Goal: Task Accomplishment & Management: Use online tool/utility

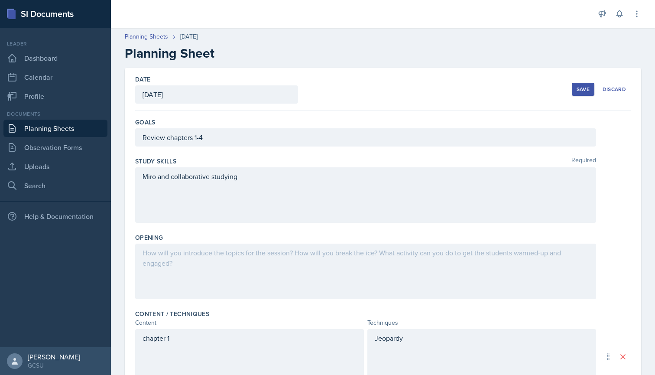
click at [579, 94] on button "Save" at bounding box center [583, 89] width 23 height 13
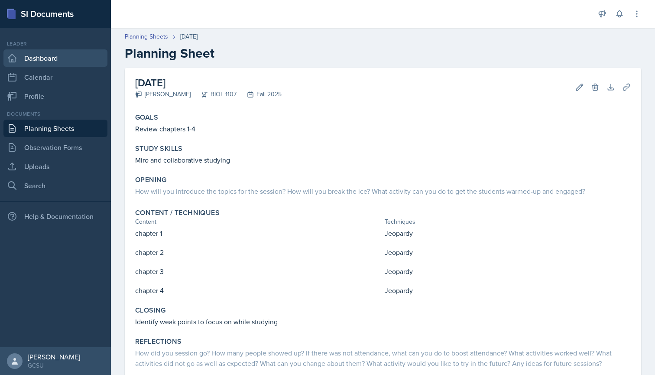
click at [42, 59] on link "Dashboard" at bounding box center [55, 57] width 104 height 17
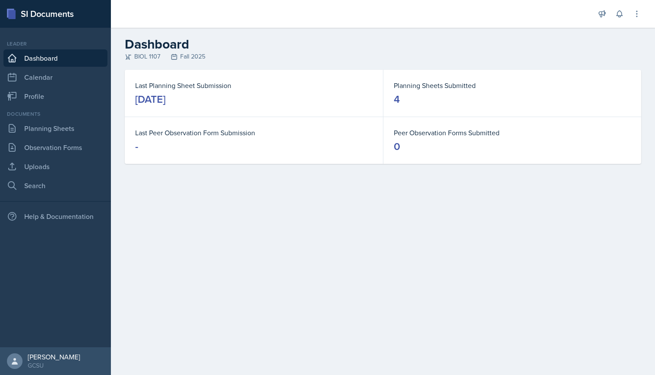
click at [33, 54] on link "Dashboard" at bounding box center [55, 57] width 104 height 17
click at [49, 78] on link "Calendar" at bounding box center [55, 76] width 104 height 17
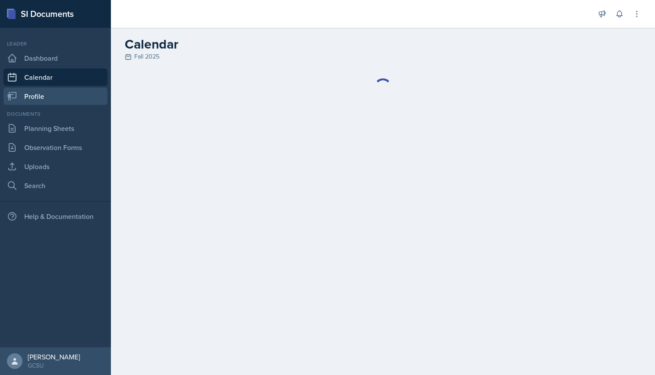
click at [47, 97] on link "Profile" at bounding box center [55, 96] width 104 height 17
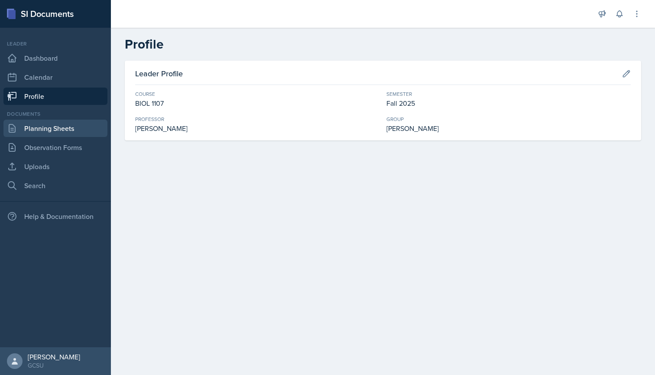
click at [62, 132] on link "Planning Sheets" at bounding box center [55, 128] width 104 height 17
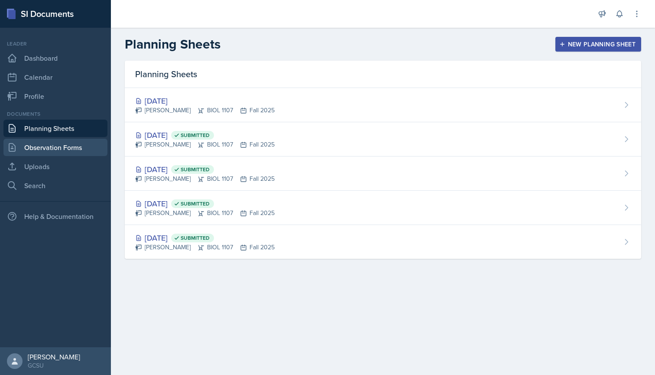
click at [59, 143] on link "Observation Forms" at bounding box center [55, 147] width 104 height 17
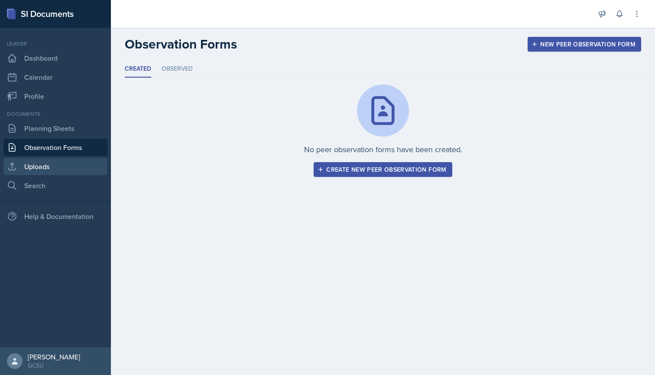
click at [56, 158] on link "Uploads" at bounding box center [55, 166] width 104 height 17
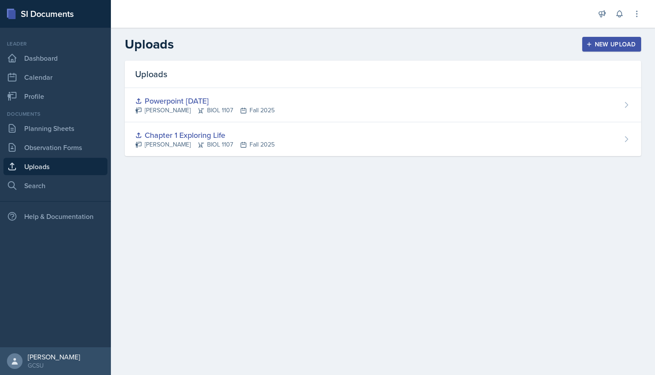
click at [52, 176] on div "Documents Planning Sheets Observation Forms Uploads Search" at bounding box center [55, 152] width 104 height 84
click at [60, 169] on link "Uploads" at bounding box center [55, 166] width 104 height 17
click at [36, 184] on link "Search" at bounding box center [55, 185] width 104 height 17
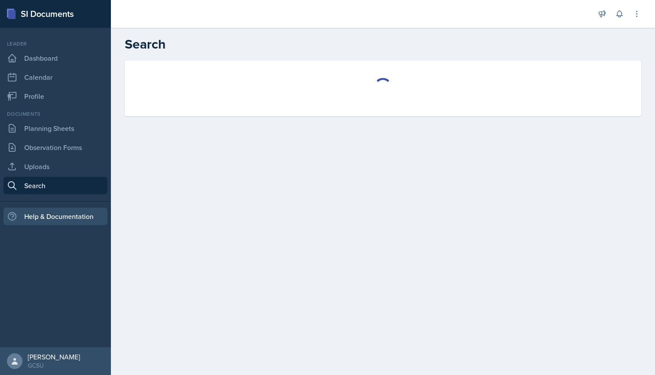
select select "all"
select select "1"
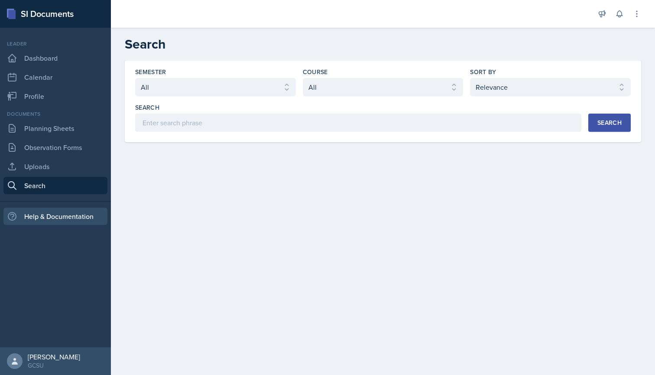
click at [57, 218] on div "Help & Documentation" at bounding box center [55, 216] width 104 height 17
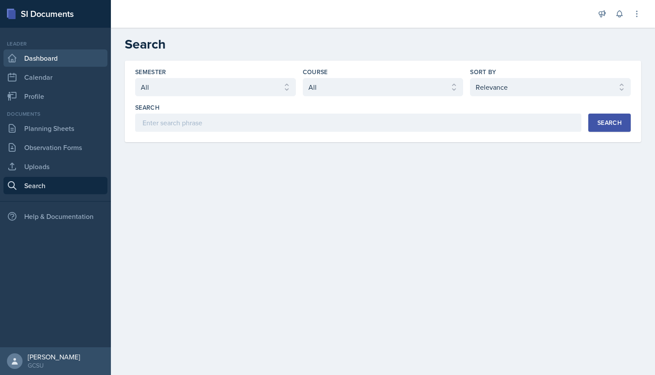
click at [55, 61] on link "Dashboard" at bounding box center [55, 57] width 104 height 17
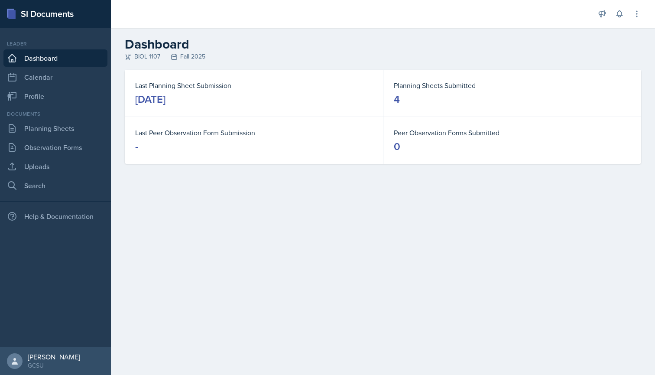
click at [54, 3] on div "SI Documents" at bounding box center [55, 14] width 111 height 28
click at [54, 12] on div "SI Documents" at bounding box center [55, 14] width 111 height 28
click at [3, 10] on div "SI Documents" at bounding box center [55, 14] width 111 height 28
click at [12, 10] on icon at bounding box center [10, 13] width 7 height 9
click at [20, 360] on div at bounding box center [15, 361] width 16 height 16
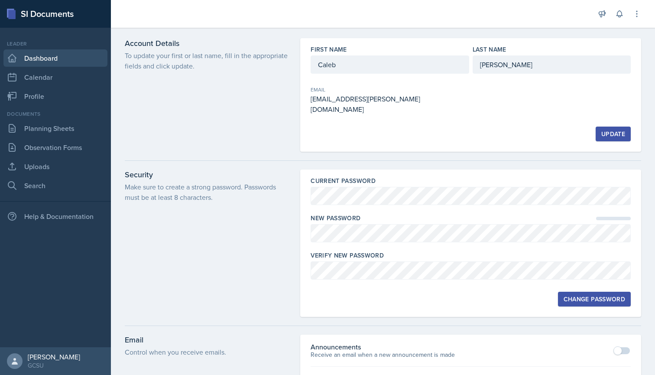
click at [49, 57] on link "Dashboard" at bounding box center [55, 57] width 104 height 17
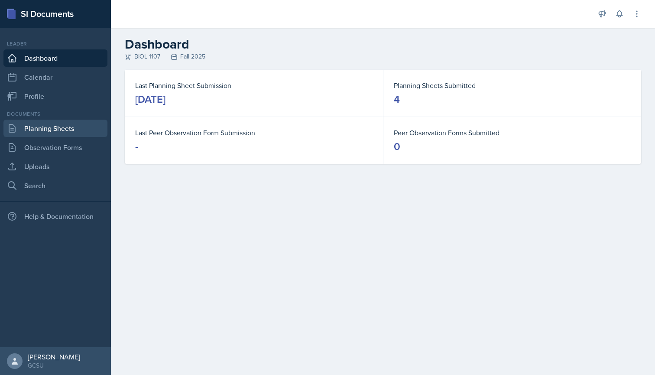
click at [55, 133] on link "Planning Sheets" at bounding box center [55, 128] width 104 height 17
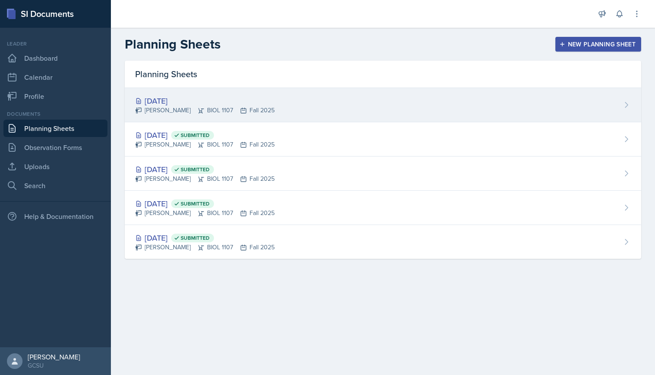
click at [226, 101] on div "[DATE]" at bounding box center [205, 101] width 140 height 12
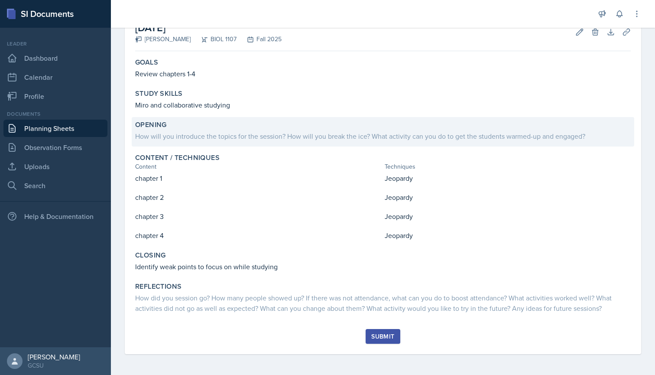
scroll to position [55, 0]
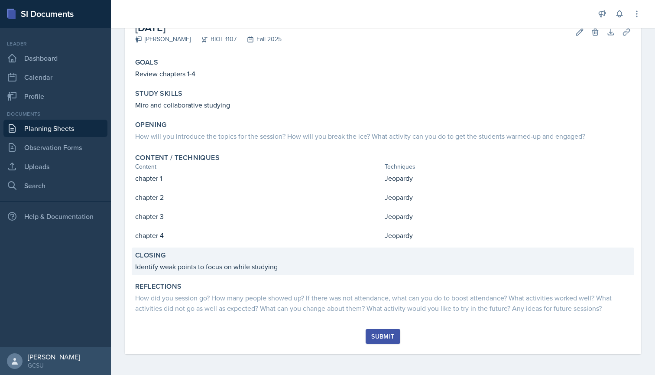
click at [278, 267] on p "Identify weak points to focus on while studying" at bounding box center [383, 266] width 496 height 10
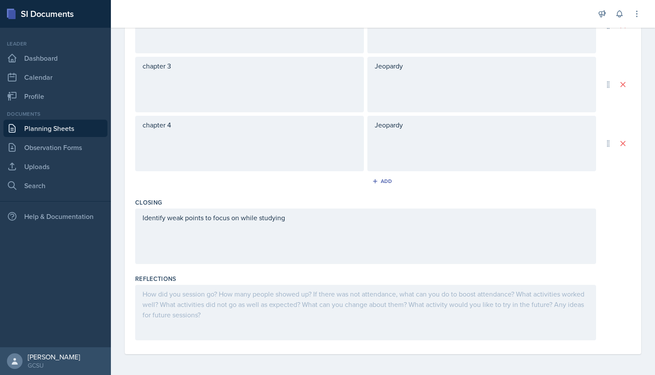
scroll to position [390, 0]
click at [303, 224] on div "Identify weak points to focus on while studying" at bounding box center [365, 235] width 461 height 55
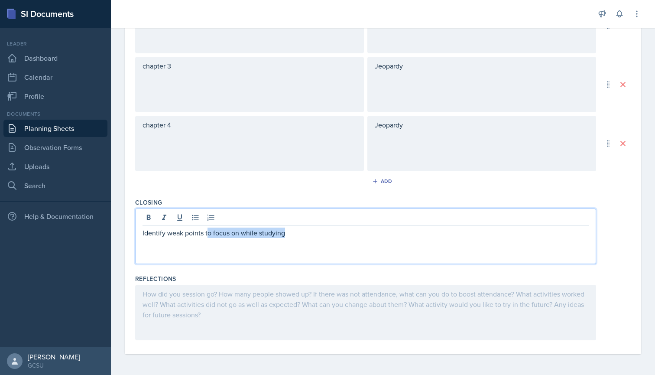
drag, startPoint x: 294, startPoint y: 234, endPoint x: 209, endPoint y: 230, distance: 85.5
click at [209, 230] on p "Identify weak points to focus on while studying" at bounding box center [366, 233] width 446 height 10
click at [200, 276] on div "Reflections" at bounding box center [383, 278] width 496 height 9
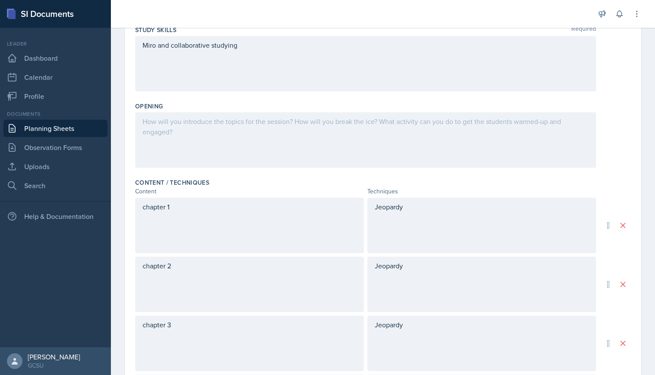
scroll to position [117, 0]
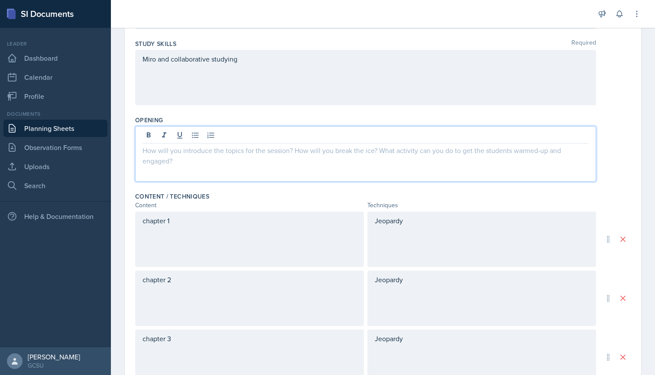
click at [221, 137] on div at bounding box center [365, 153] width 461 height 55
click at [221, 137] on div at bounding box center [366, 136] width 446 height 14
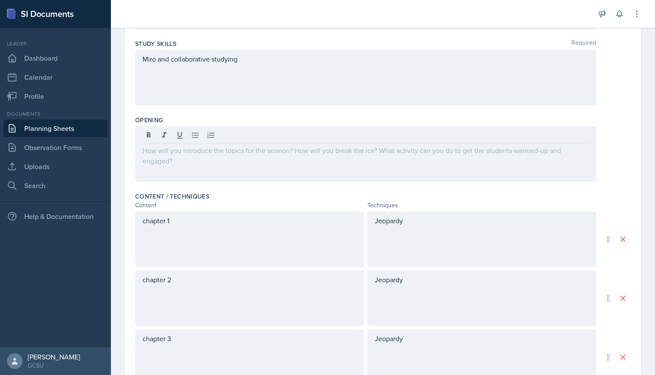
click at [221, 137] on div at bounding box center [366, 136] width 446 height 14
drag, startPoint x: 221, startPoint y: 135, endPoint x: 221, endPoint y: 319, distance: 184.6
click at [221, 319] on div "Goals Review chapters 1-4 Study Skills Required Miro and collaborative studying…" at bounding box center [383, 309] width 496 height 633
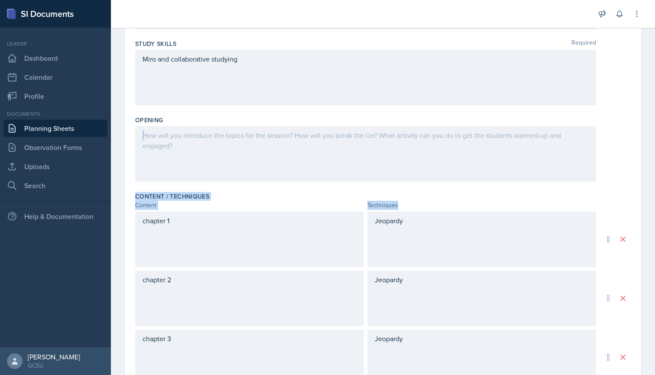
click at [354, 166] on div at bounding box center [365, 153] width 461 height 55
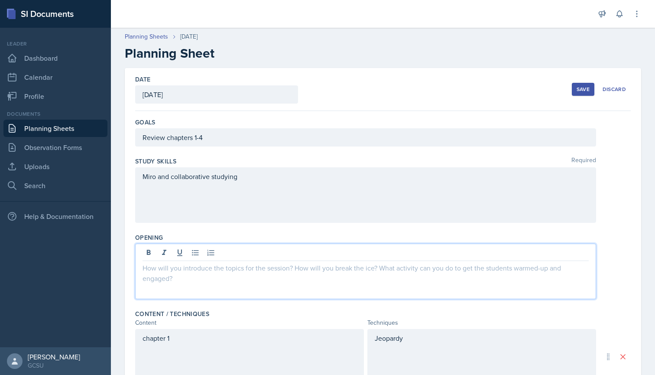
scroll to position [0, 0]
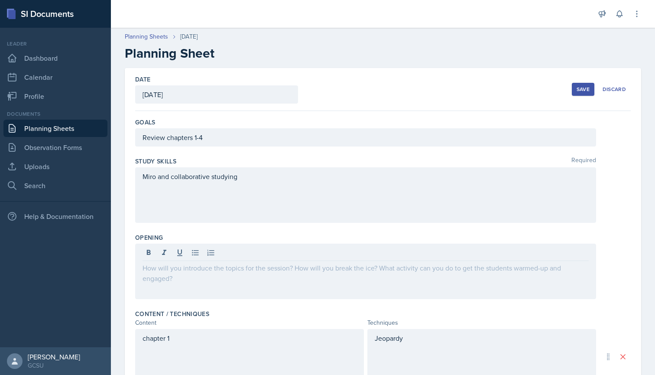
click at [582, 89] on div "Save" at bounding box center [583, 89] width 13 height 7
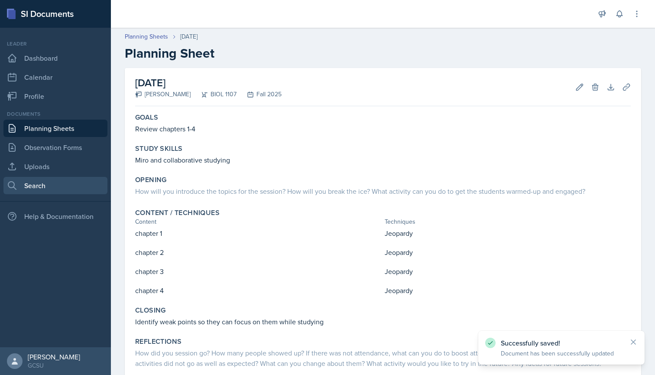
click at [42, 180] on link "Search" at bounding box center [55, 185] width 104 height 17
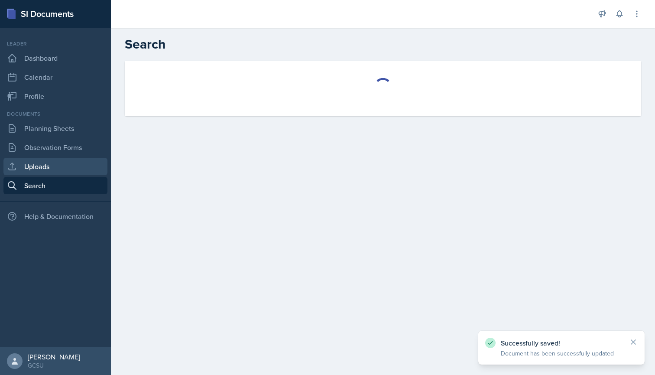
select select "all"
select select "1"
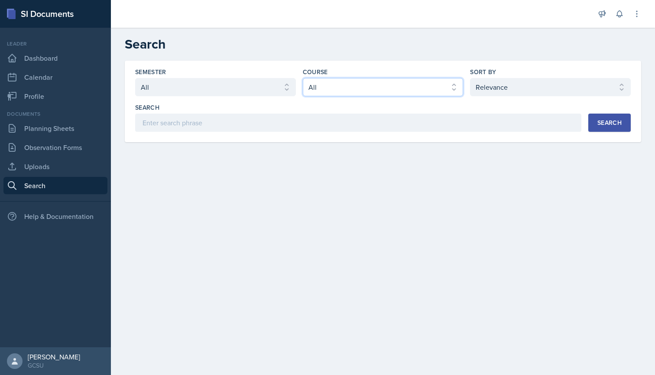
select select "6d02d006-d2ce-4ab3-bc11-53b48f3c94ca"
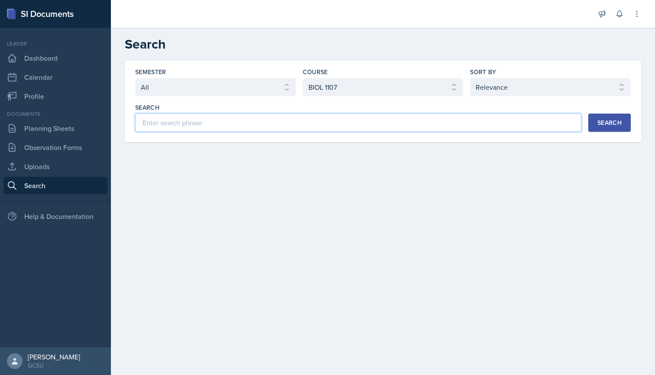
click at [254, 123] on input at bounding box center [358, 123] width 446 height 18
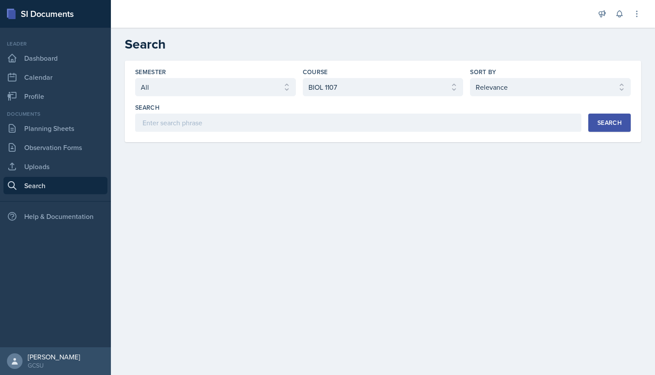
click at [596, 124] on button "Search" at bounding box center [610, 123] width 42 height 18
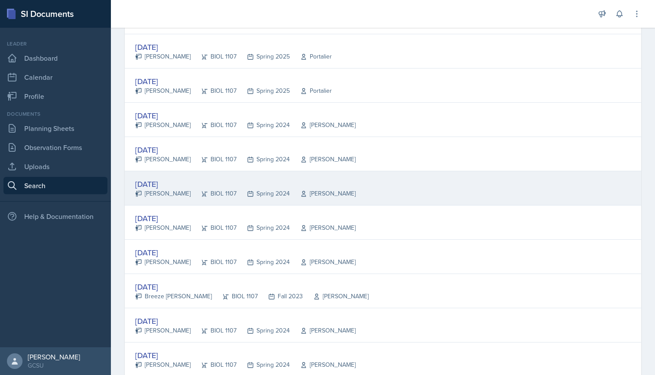
scroll to position [1354, 0]
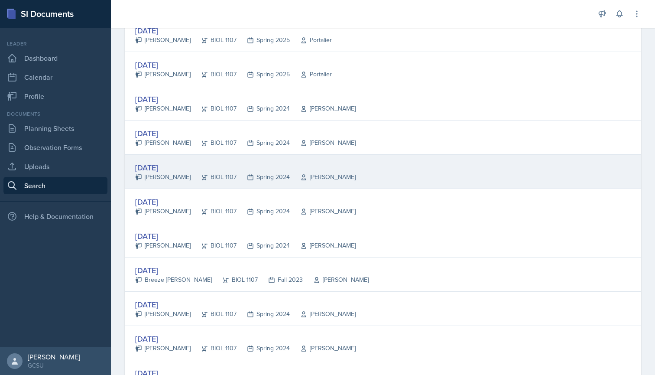
click at [167, 168] on div "[DATE]" at bounding box center [245, 168] width 221 height 12
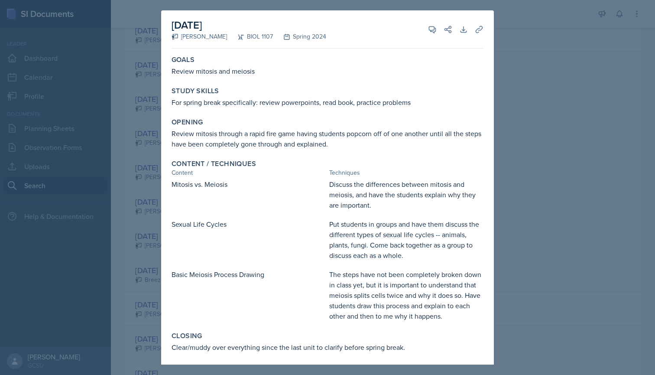
click at [159, 164] on div at bounding box center [327, 187] width 655 height 375
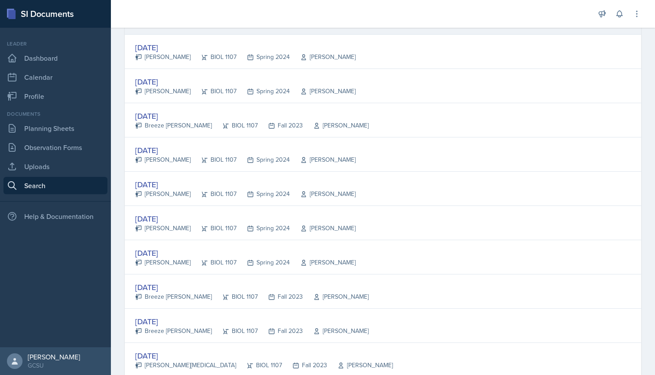
scroll to position [1508, 0]
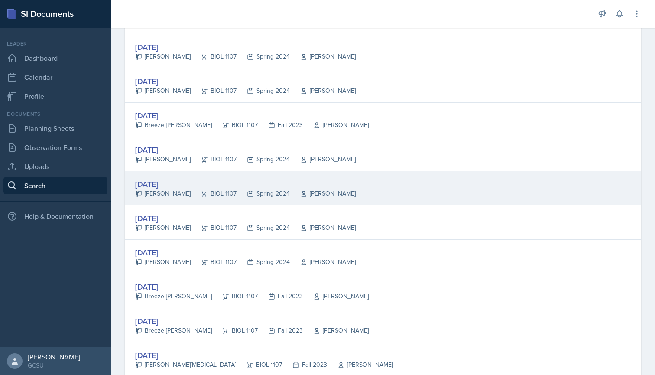
click at [156, 184] on div "[DATE]" at bounding box center [245, 184] width 221 height 12
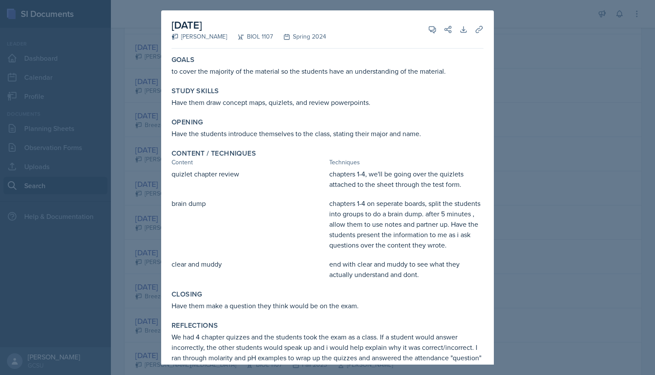
click at [155, 170] on div at bounding box center [327, 187] width 655 height 375
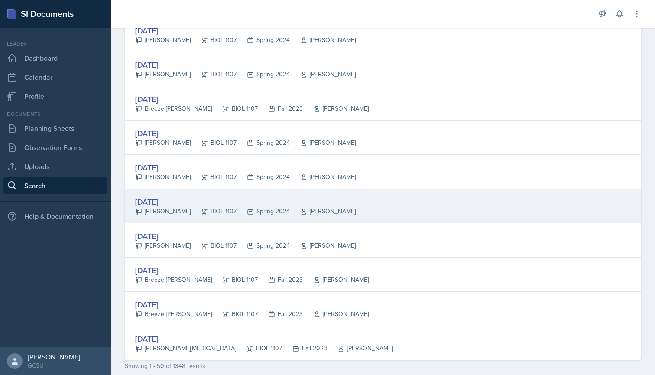
scroll to position [1530, 0]
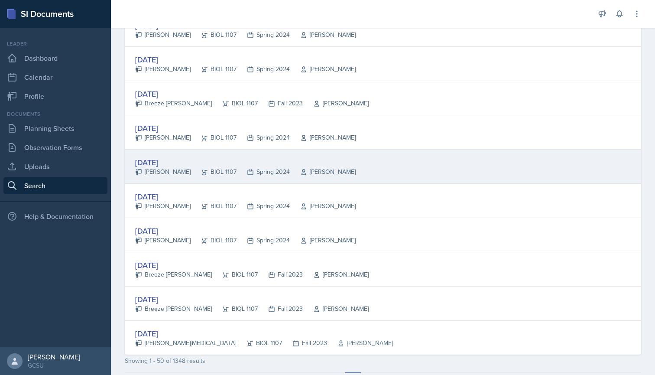
click at [176, 163] on div "[DATE]" at bounding box center [245, 162] width 221 height 12
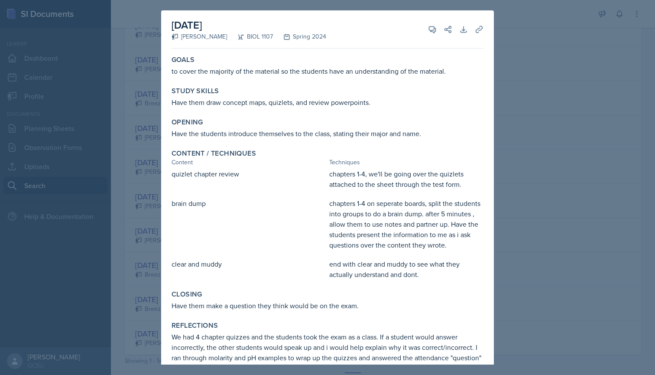
click at [156, 159] on div at bounding box center [327, 187] width 655 height 375
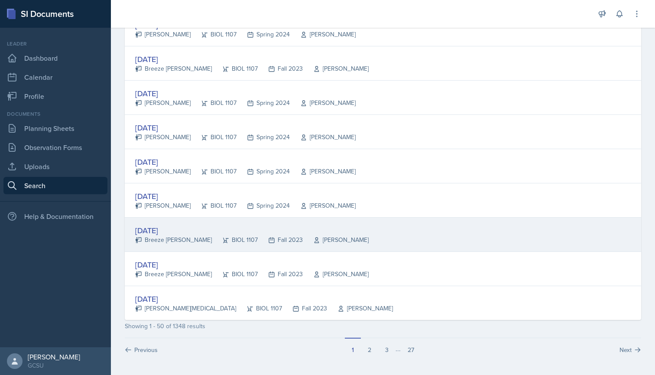
scroll to position [1565, 0]
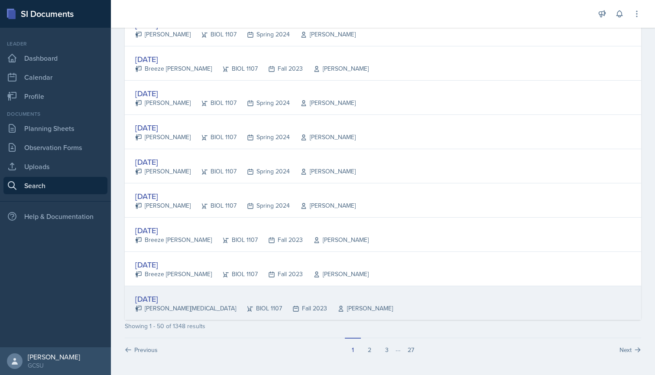
click at [173, 295] on div "[DATE]" at bounding box center [264, 299] width 258 height 12
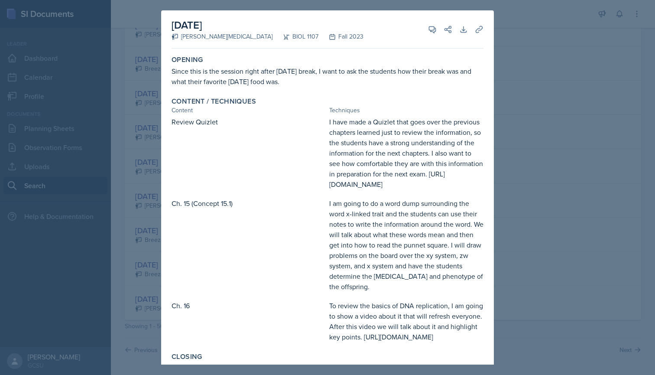
scroll to position [0, 0]
click at [114, 177] on div at bounding box center [327, 187] width 655 height 375
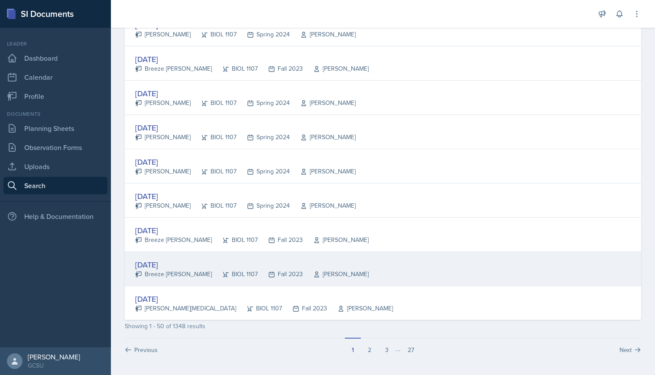
click at [166, 264] on div "[DATE]" at bounding box center [252, 265] width 234 height 12
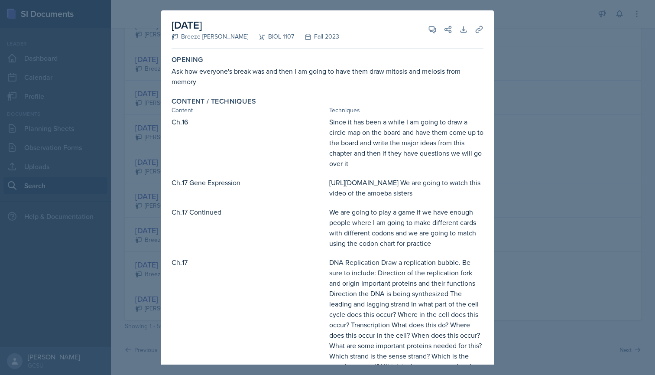
click at [147, 184] on div at bounding box center [327, 187] width 655 height 375
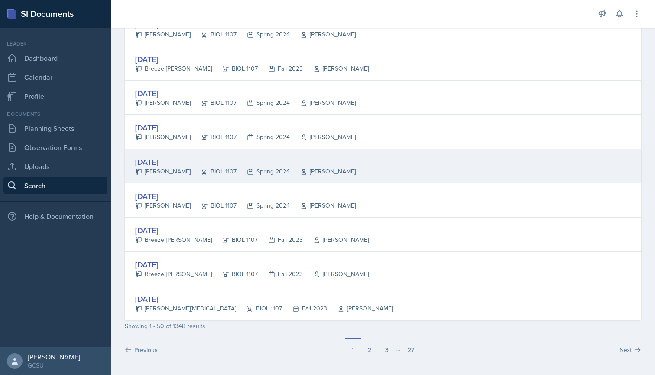
click at [167, 167] on div "[PERSON_NAME]" at bounding box center [162, 171] width 55 height 9
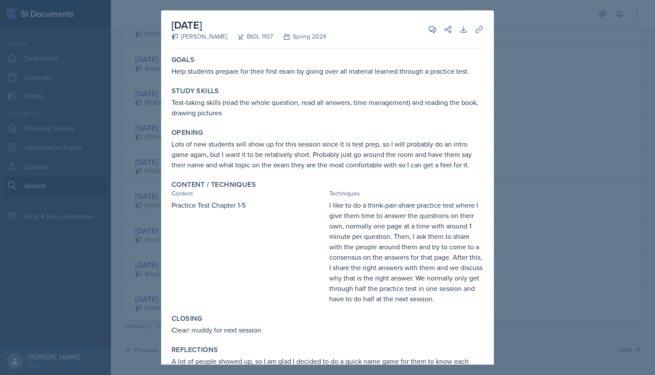
click at [152, 148] on div at bounding box center [327, 187] width 655 height 375
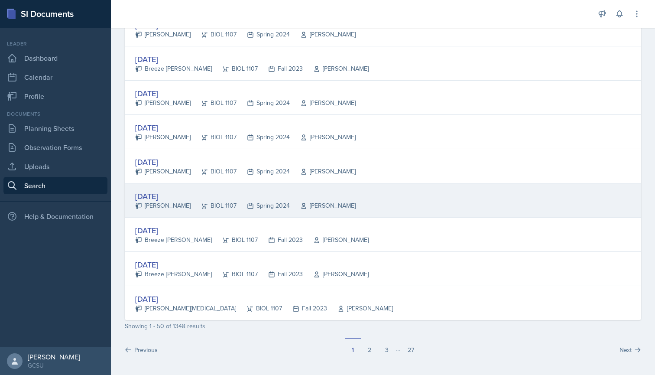
scroll to position [1552, 0]
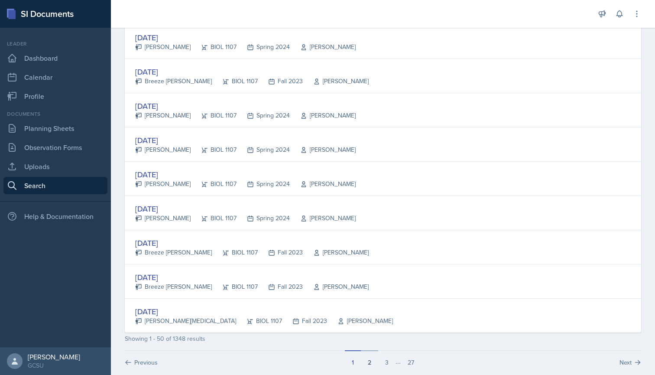
click at [367, 357] on button "2" at bounding box center [369, 358] width 17 height 16
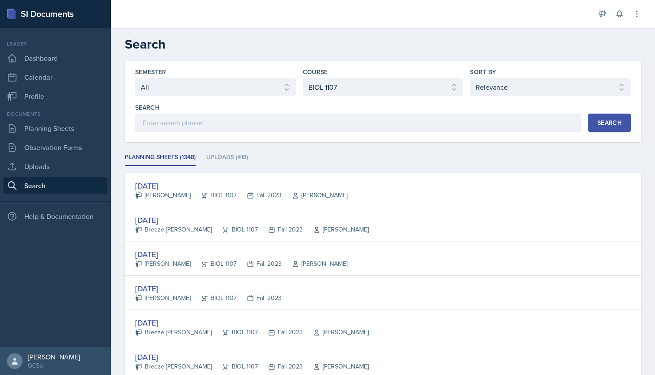
scroll to position [0, 0]
select select "838c426c-7ba8-4b05-94c8-22f19dd4c5cc"
click at [591, 129] on button "Search" at bounding box center [610, 123] width 42 height 18
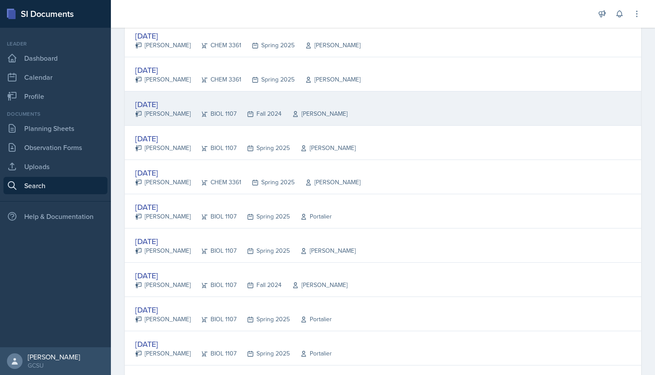
scroll to position [162, 0]
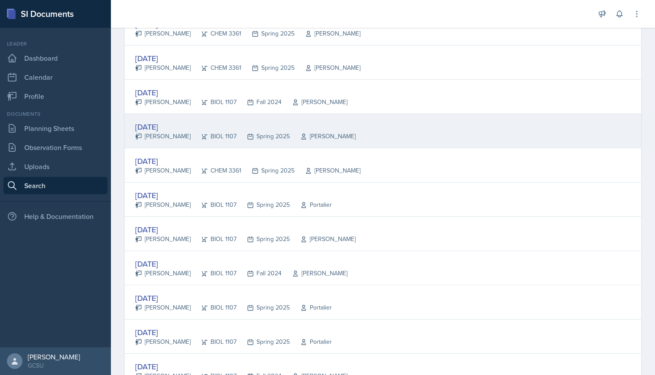
click at [162, 135] on div "[PERSON_NAME]" at bounding box center [162, 136] width 55 height 9
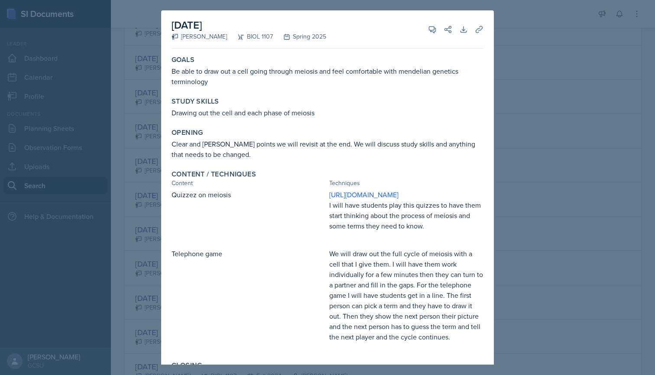
click at [141, 161] on div at bounding box center [327, 187] width 655 height 375
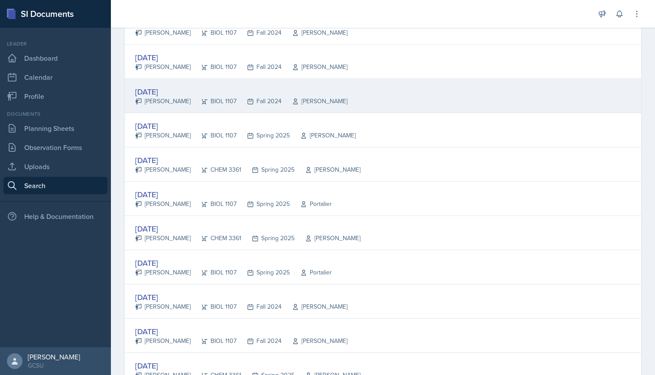
scroll to position [644, 0]
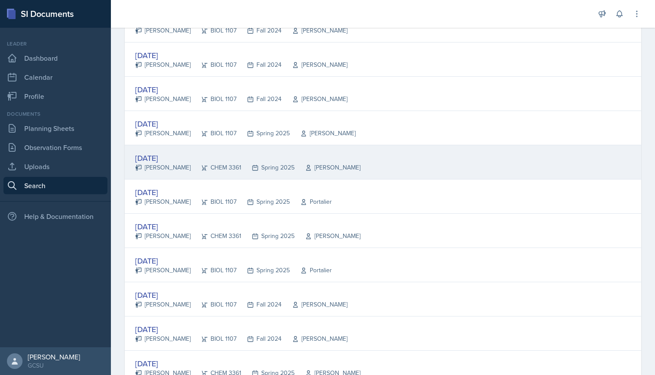
click at [161, 163] on div "[PERSON_NAME]" at bounding box center [162, 167] width 55 height 9
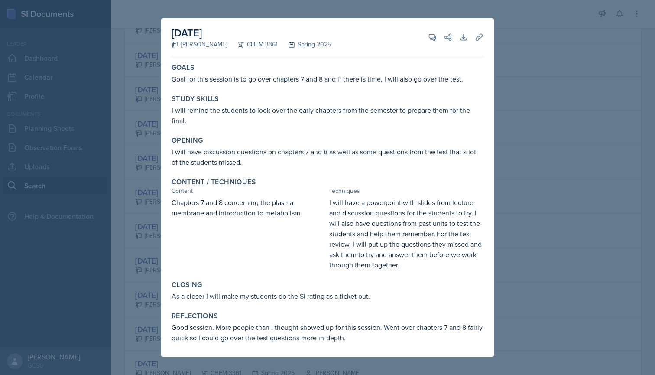
click at [119, 184] on div at bounding box center [327, 187] width 655 height 375
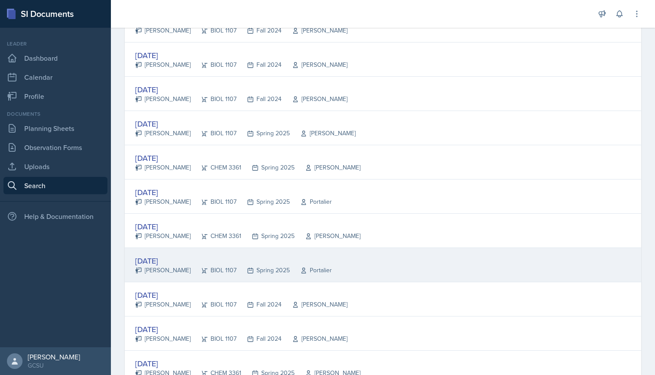
click at [150, 268] on div "[PERSON_NAME]" at bounding box center [162, 270] width 55 height 9
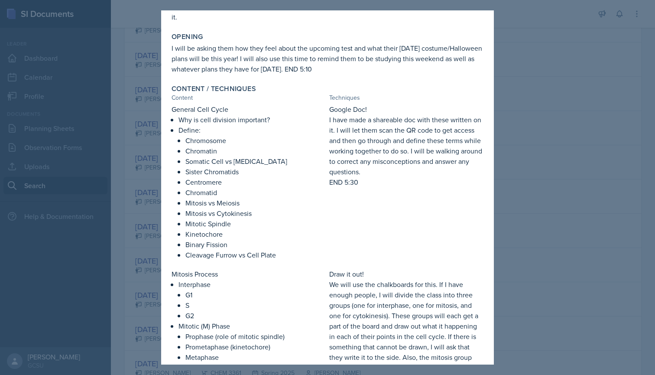
scroll to position [149, 0]
click at [146, 219] on div at bounding box center [327, 187] width 655 height 375
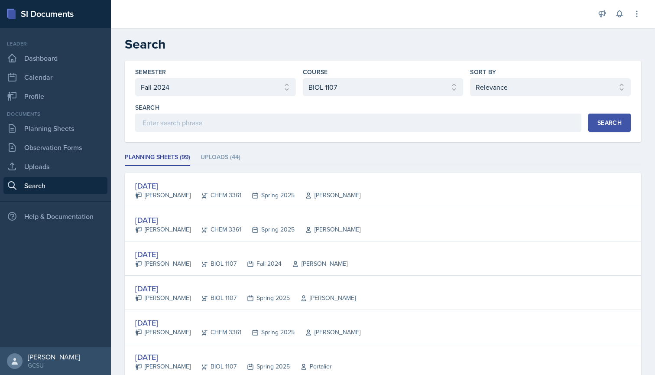
scroll to position [0, 0]
click at [51, 129] on link "Planning Sheets" at bounding box center [55, 128] width 104 height 17
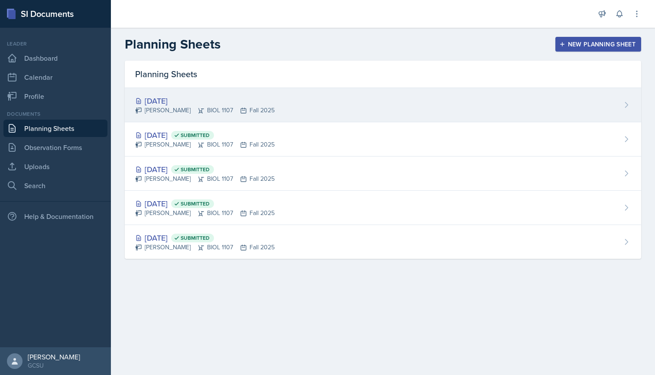
click at [203, 114] on div "[PERSON_NAME] BIOL 1107 Fall 2025" at bounding box center [205, 110] width 140 height 9
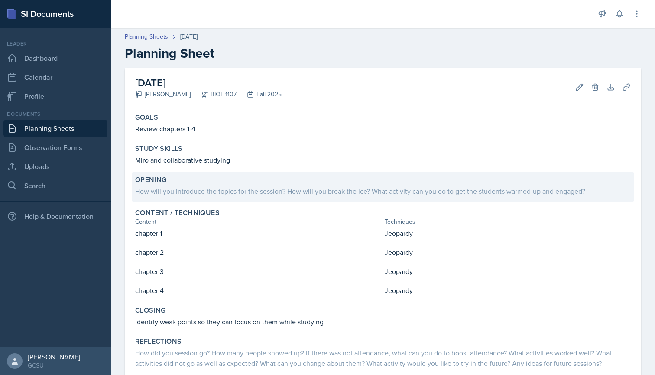
click at [168, 188] on div "How will you introduce the topics for the session? How will you break the ice? …" at bounding box center [383, 191] width 496 height 10
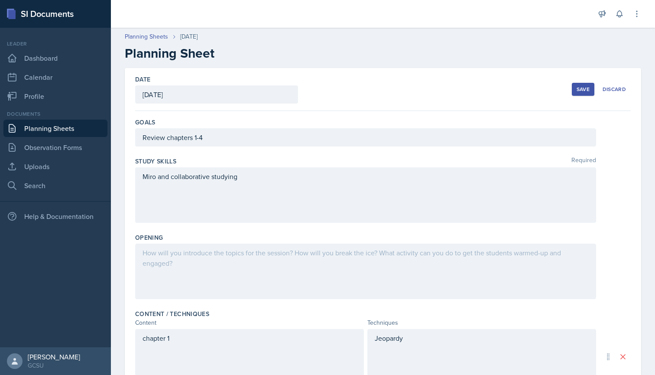
click at [166, 268] on div at bounding box center [365, 271] width 461 height 55
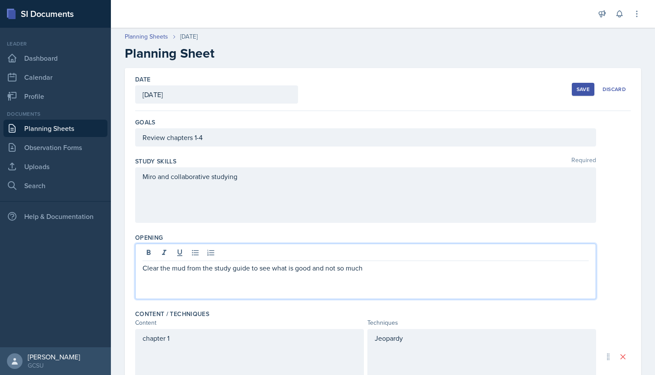
scroll to position [155, 0]
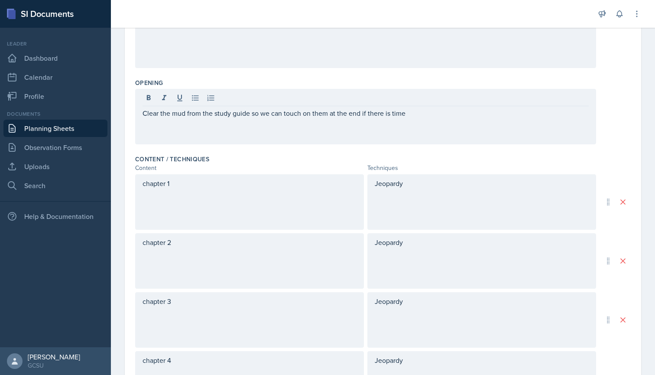
click at [301, 157] on div "Content / Techniques" at bounding box center [383, 159] width 496 height 9
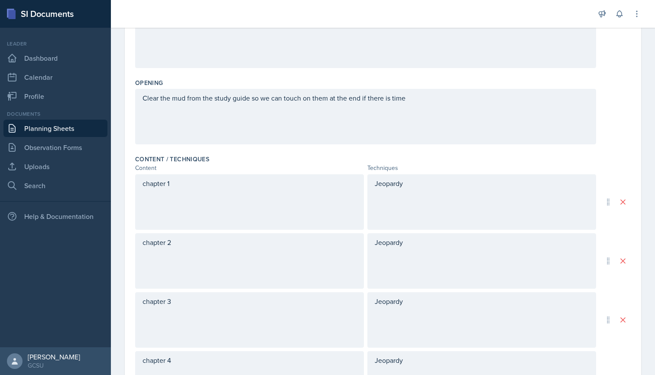
click at [414, 189] on div "Jeopardy" at bounding box center [482, 201] width 229 height 55
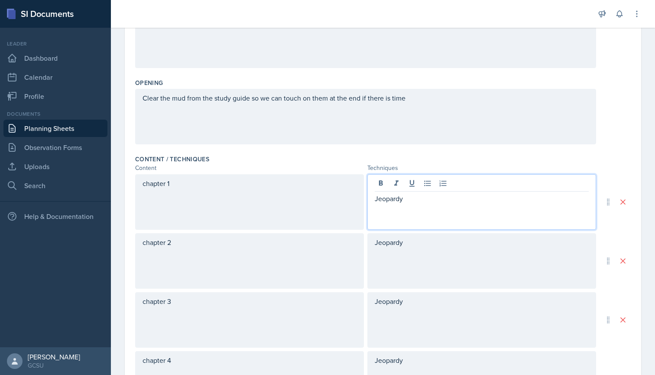
click at [411, 197] on p "Jeopardy" at bounding box center [482, 198] width 214 height 10
click at [427, 184] on icon at bounding box center [427, 183] width 9 height 9
